Goal: Transaction & Acquisition: Purchase product/service

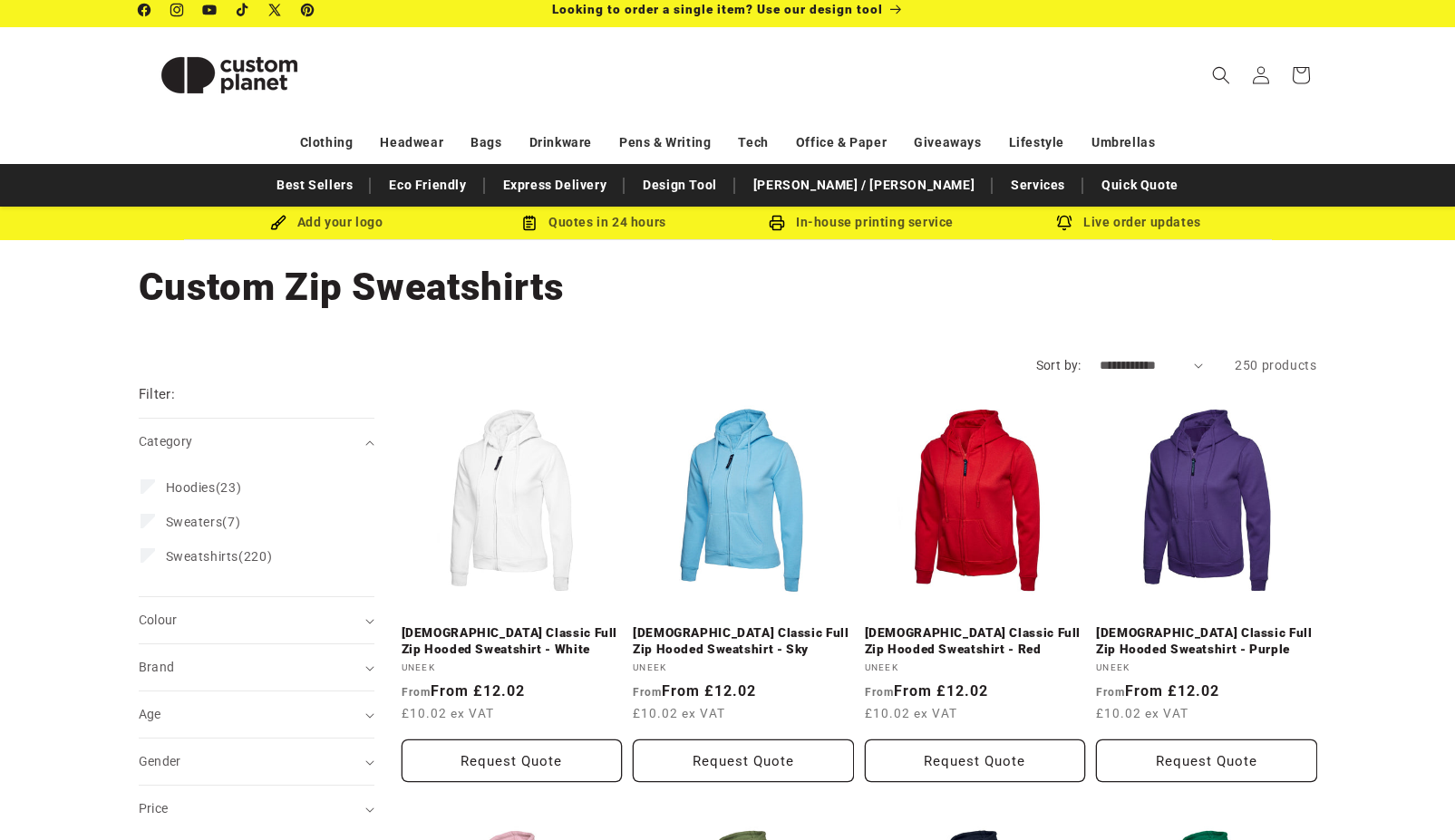
scroll to position [33, 0]
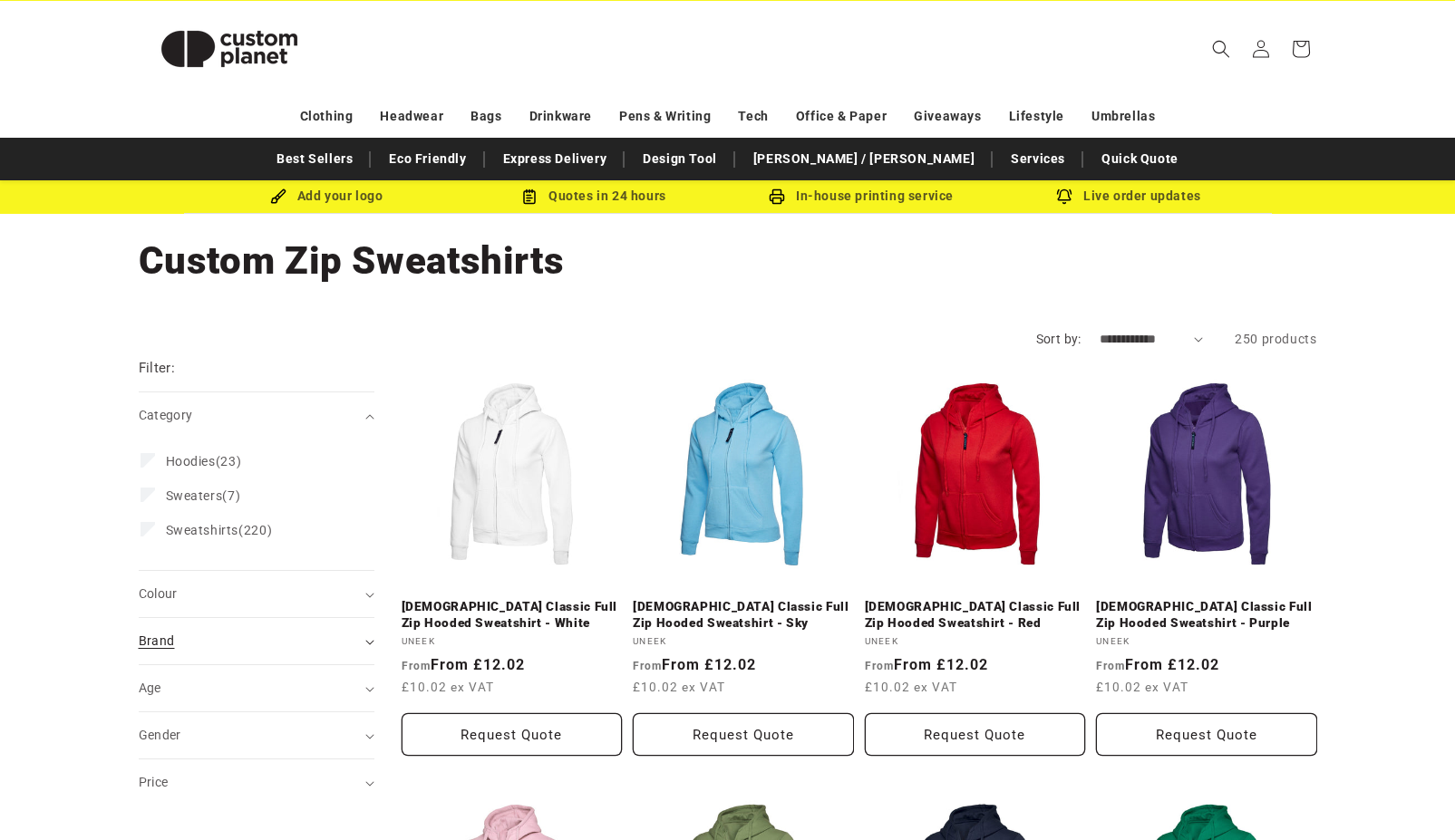
click at [293, 639] on div "Brand (0)" at bounding box center [249, 641] width 221 height 19
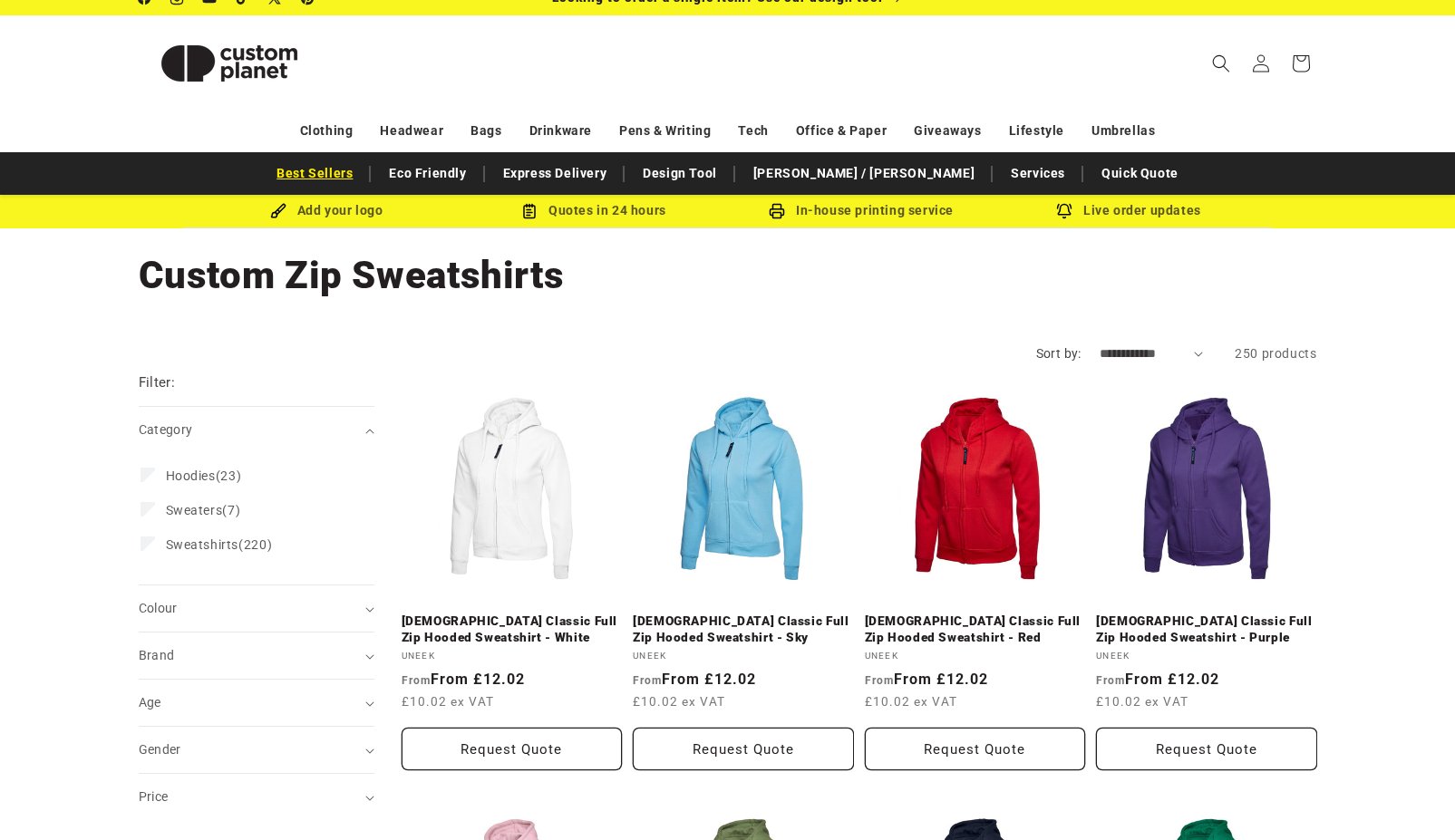
scroll to position [5, 0]
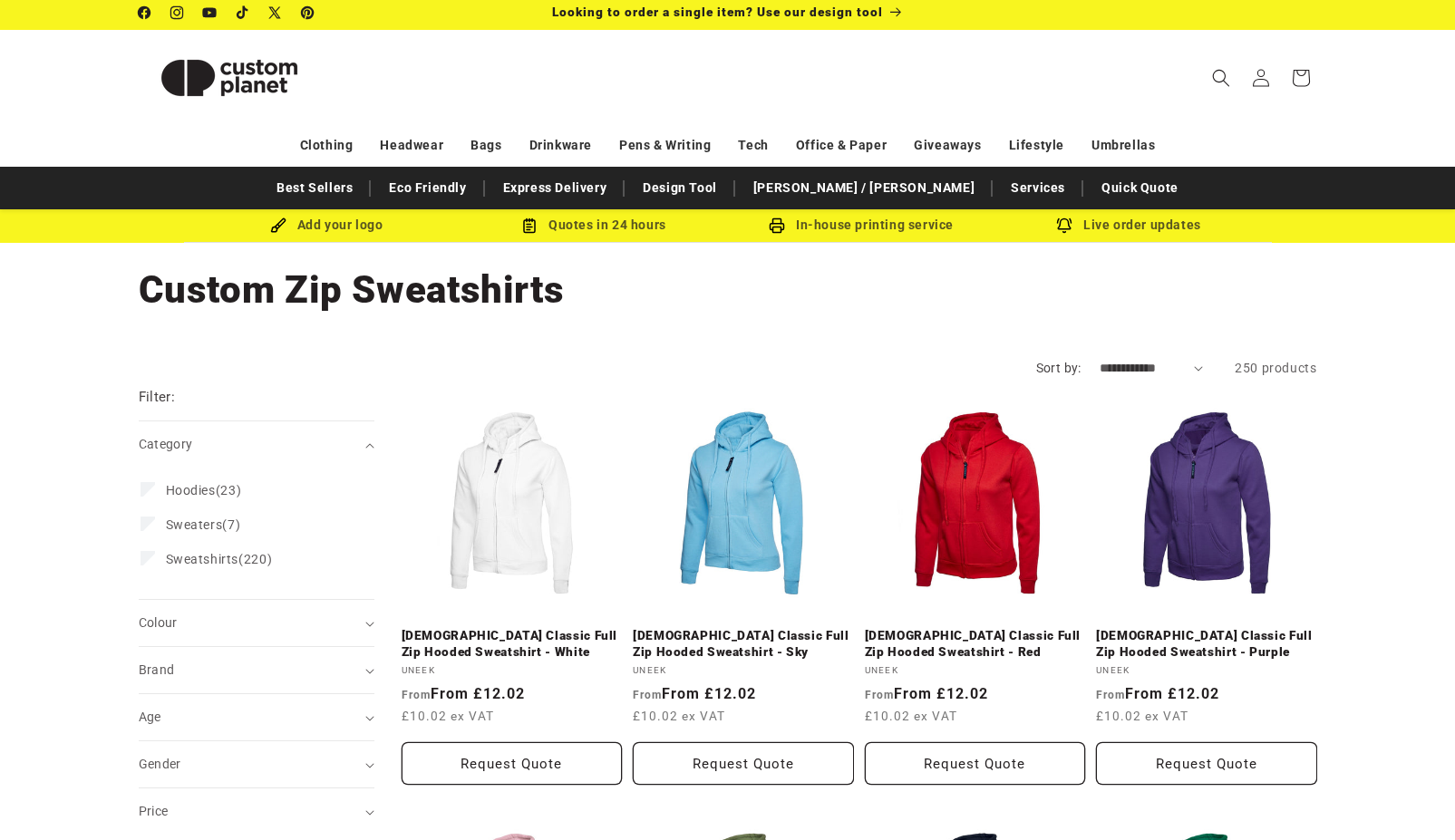
click at [346, 223] on div "Add your logo" at bounding box center [326, 225] width 267 height 23
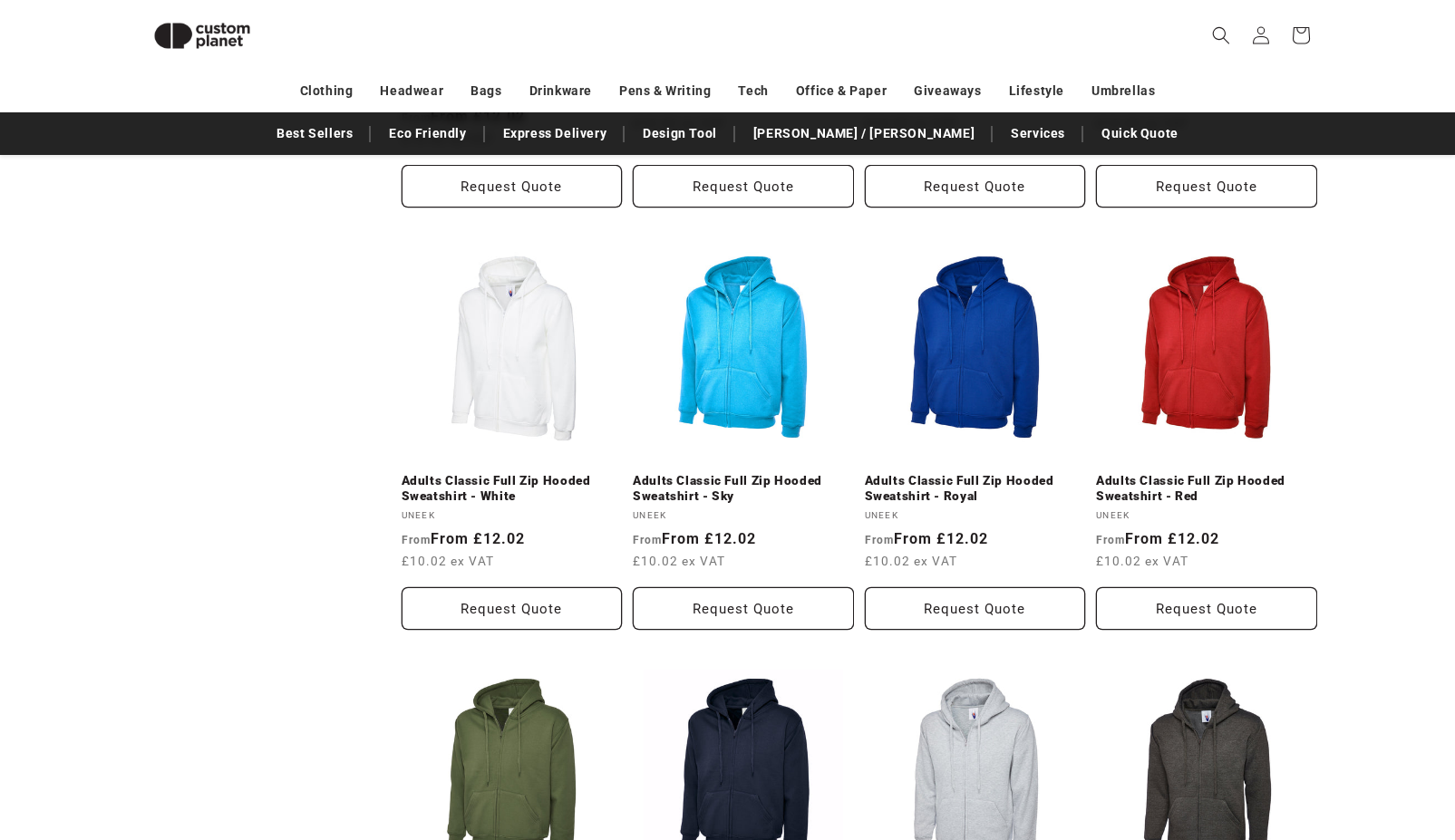
scroll to position [1770, 0]
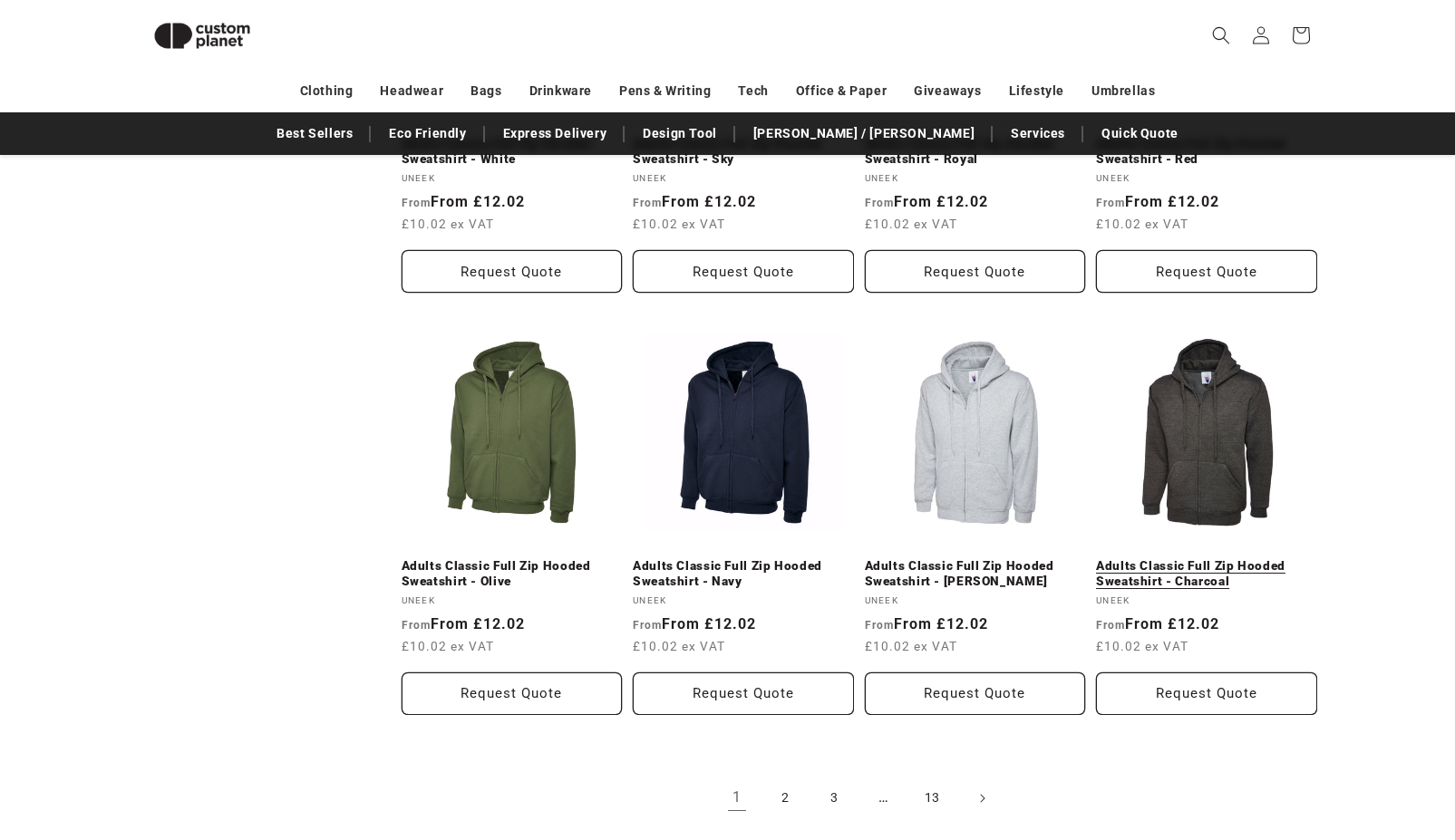
click at [1104, 558] on link "Adults Classic Full Zip Hooded Sweatshirt - Charcoal" at bounding box center [1207, 574] width 221 height 31
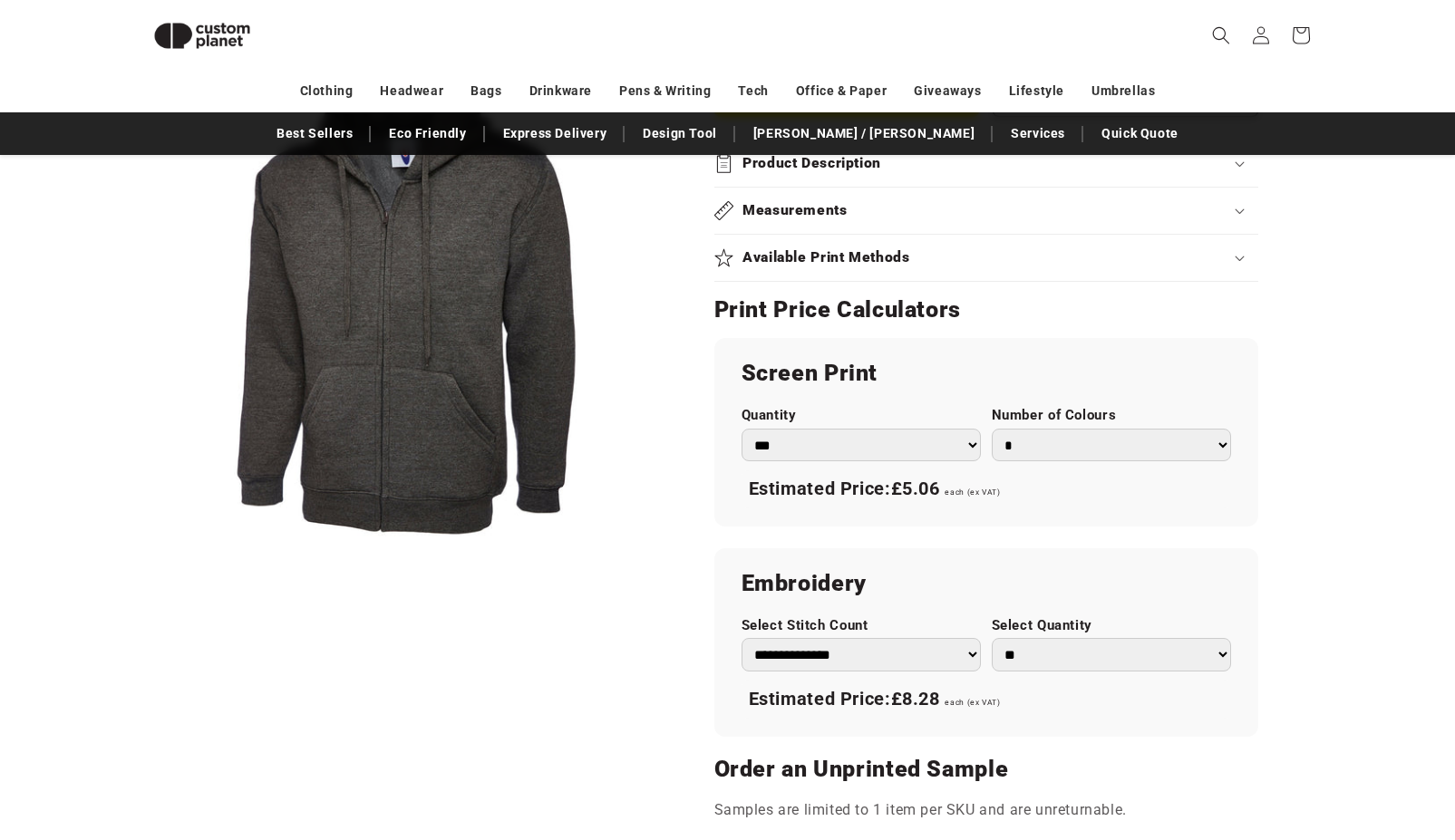
scroll to position [881, 0]
